Goal: Feedback & Contribution: Leave review/rating

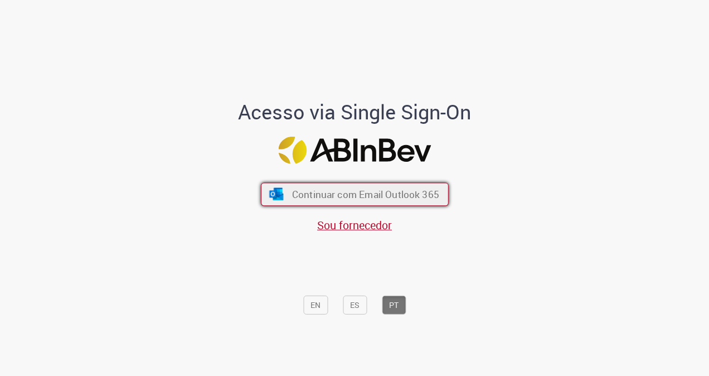
click at [384, 187] on button "Continuar com Email Outlook 365" at bounding box center [355, 193] width 188 height 23
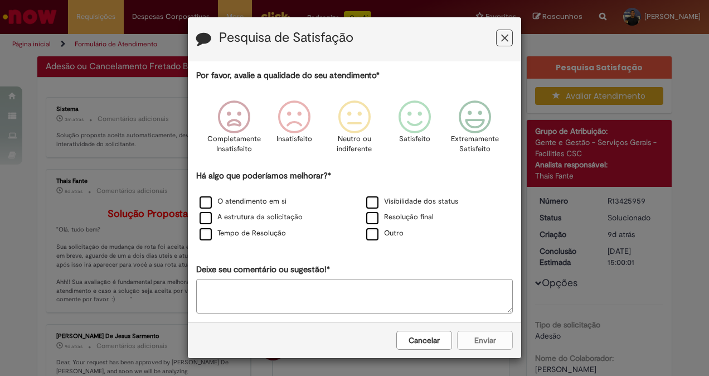
click at [505, 40] on icon "Feedback" at bounding box center [504, 38] width 7 height 12
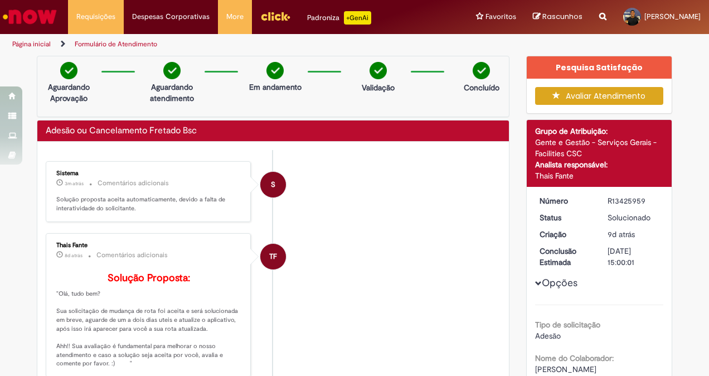
click at [601, 98] on button "Avaliar Atendimento" at bounding box center [599, 96] width 129 height 18
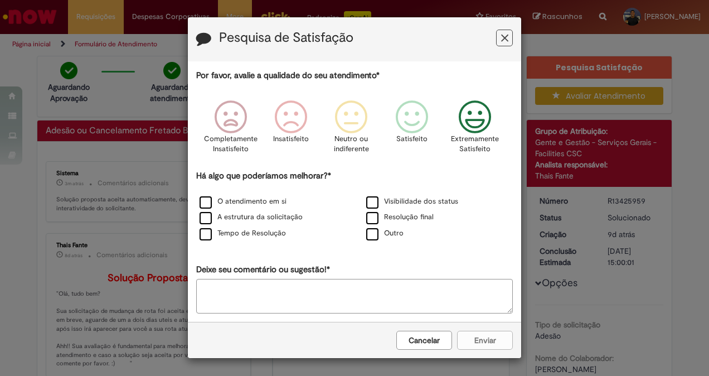
click at [476, 115] on icon "Feedback" at bounding box center [476, 116] width 42 height 33
click at [210, 205] on label "O atendimento em si" at bounding box center [243, 201] width 87 height 11
click at [371, 216] on label "Resolução final" at bounding box center [399, 217] width 67 height 11
click at [240, 236] on label "Tempo de Resolução" at bounding box center [243, 233] width 86 height 11
click at [487, 335] on button "Enviar" at bounding box center [485, 340] width 56 height 19
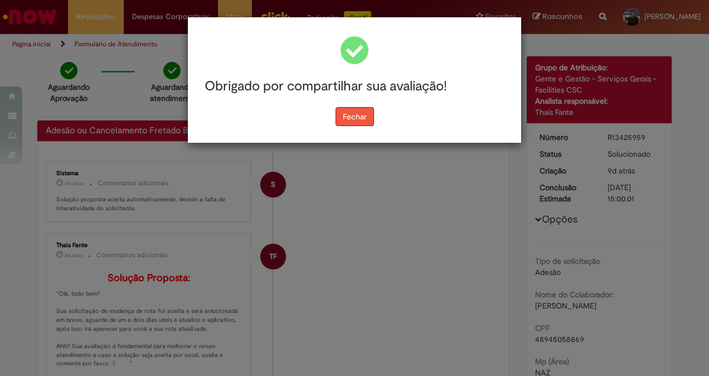
click at [360, 118] on button "Fechar" at bounding box center [355, 116] width 38 height 19
